Goal: Information Seeking & Learning: Learn about a topic

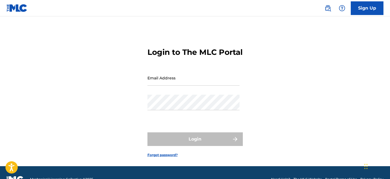
click at [154, 85] on input "Email Address" at bounding box center [193, 78] width 92 height 16
type input "[EMAIL_ADDRESS][DOMAIN_NAME]"
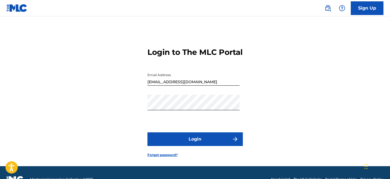
click at [182, 146] on button "Login" at bounding box center [194, 139] width 95 height 14
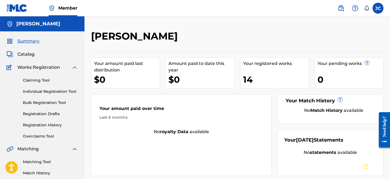
click at [53, 124] on link "Registration History" at bounding box center [50, 125] width 55 height 6
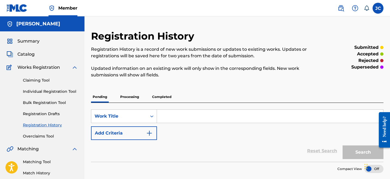
click at [152, 96] on p "Completed" at bounding box center [161, 96] width 23 height 11
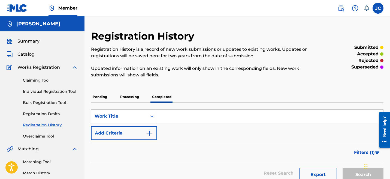
click at [133, 96] on p "Processing" at bounding box center [129, 96] width 22 height 11
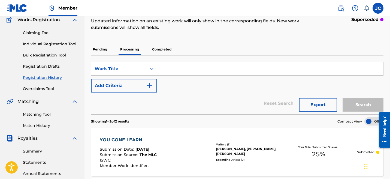
scroll to position [26, 0]
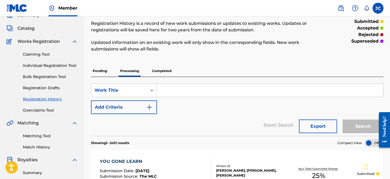
click at [104, 68] on p "Pending" at bounding box center [100, 70] width 18 height 11
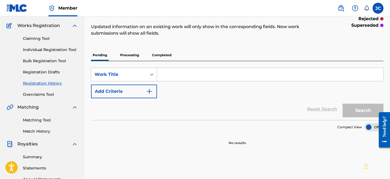
scroll to position [50, 0]
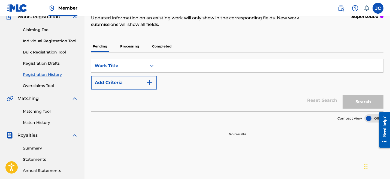
click at [124, 42] on p "Processing" at bounding box center [129, 46] width 22 height 11
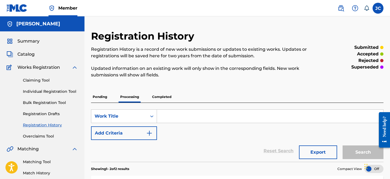
click at [157, 95] on p "Completed" at bounding box center [161, 96] width 23 height 11
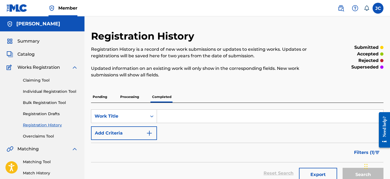
click at [29, 42] on span "Summary" at bounding box center [28, 41] width 22 height 7
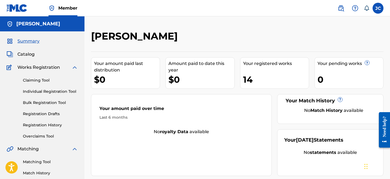
click at [31, 54] on span "Catalog" at bounding box center [25, 54] width 17 height 7
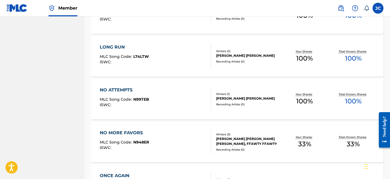
scroll to position [445, 0]
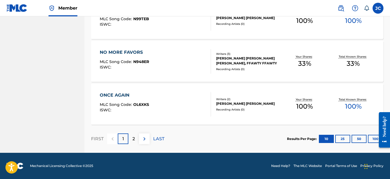
click at [340, 139] on button "25" at bounding box center [342, 138] width 15 height 8
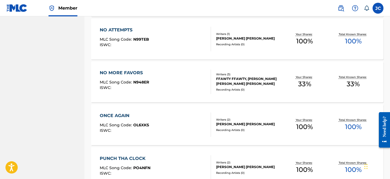
scroll to position [420, 0]
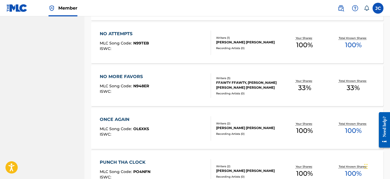
click at [260, 93] on div "Recording Artists ( 0 )" at bounding box center [248, 93] width 64 height 4
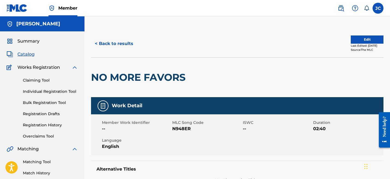
click at [119, 45] on button "< Back to results" at bounding box center [114, 44] width 46 height 14
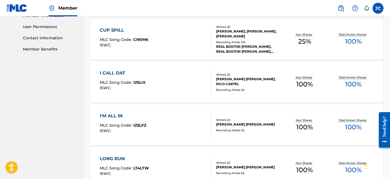
scroll to position [257, 0]
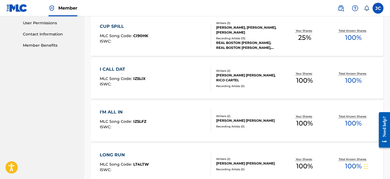
click at [249, 42] on div "REAL BOSTON [PERSON_NAME], REAL BOSTON [PERSON_NAME], REAL BOSTON [PERSON_NAME]…" at bounding box center [248, 45] width 64 height 10
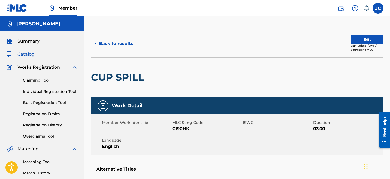
click at [34, 39] on span "Summary" at bounding box center [28, 41] width 22 height 7
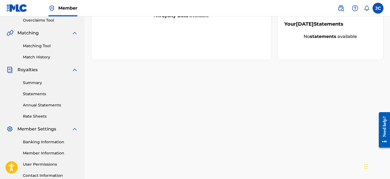
scroll to position [116, 0]
click at [34, 142] on link "Banking Information" at bounding box center [50, 142] width 55 height 6
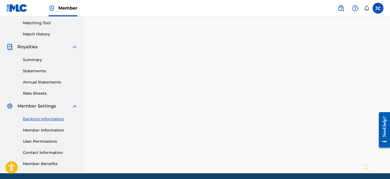
scroll to position [138, 0]
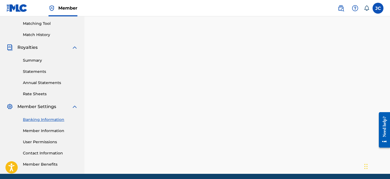
click at [38, 62] on link "Summary" at bounding box center [50, 60] width 55 height 6
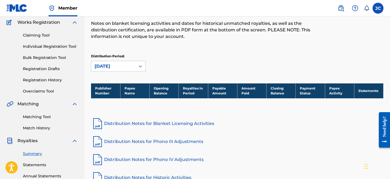
scroll to position [49, 0]
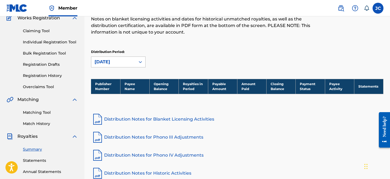
click at [115, 57] on div "[DATE]" at bounding box center [113, 62] width 44 height 10
click at [153, 66] on div "Distribution Period: [DATE]" at bounding box center [237, 58] width 292 height 18
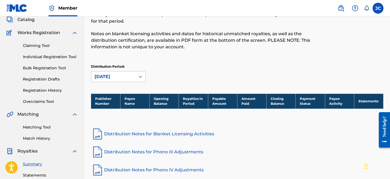
click at [36, 45] on link "Claiming Tool" at bounding box center [50, 46] width 55 height 6
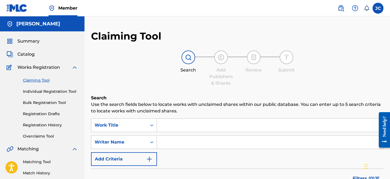
click at [29, 54] on span "Catalog" at bounding box center [25, 54] width 17 height 7
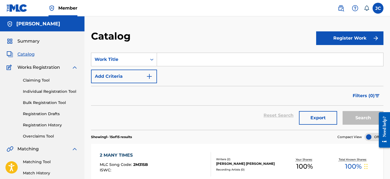
click at [35, 39] on span "Summary" at bounding box center [28, 41] width 22 height 7
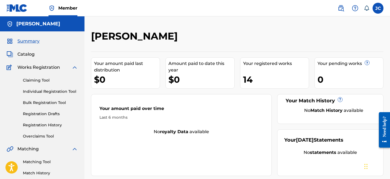
click at [267, 72] on div "Your registered works 14" at bounding box center [274, 72] width 69 height 31
click at [29, 53] on span "Catalog" at bounding box center [25, 54] width 17 height 7
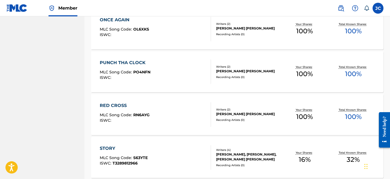
scroll to position [524, 0]
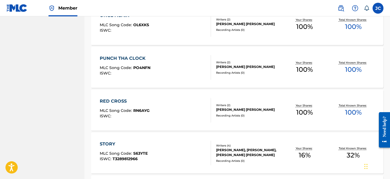
click at [130, 100] on div "RED CROSS" at bounding box center [125, 101] width 50 height 7
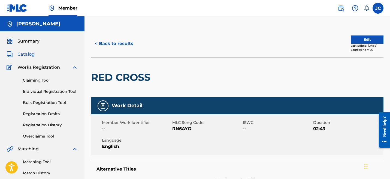
click at [99, 44] on button "< Back to results" at bounding box center [114, 44] width 46 height 14
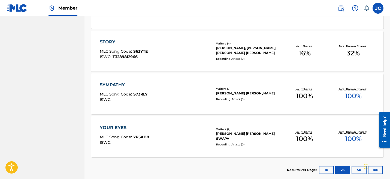
scroll to position [628, 0]
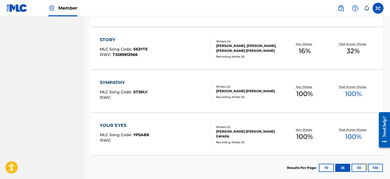
click at [153, 52] on div "STORY MLC Song Code : S63YTE ISWC : T3289812966" at bounding box center [155, 48] width 111 height 25
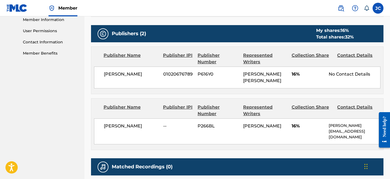
scroll to position [244, 0]
